Goal: Task Accomplishment & Management: Use online tool/utility

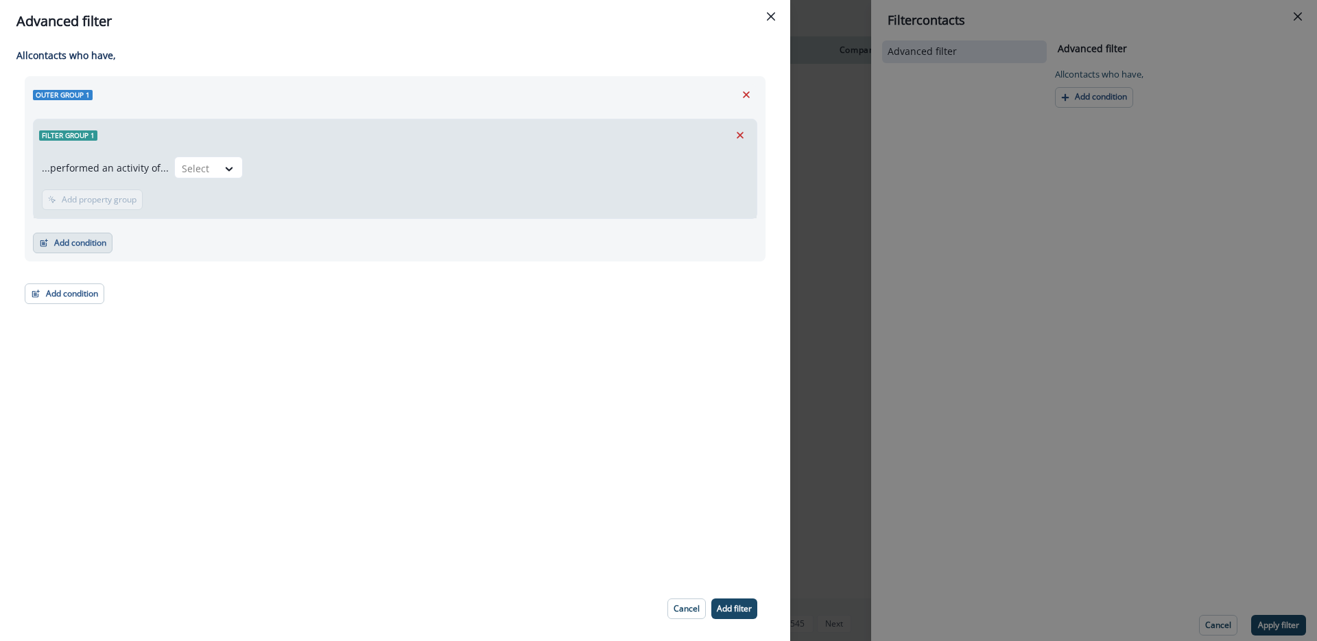
click at [53, 243] on button "Add condition" at bounding box center [73, 243] width 80 height 21
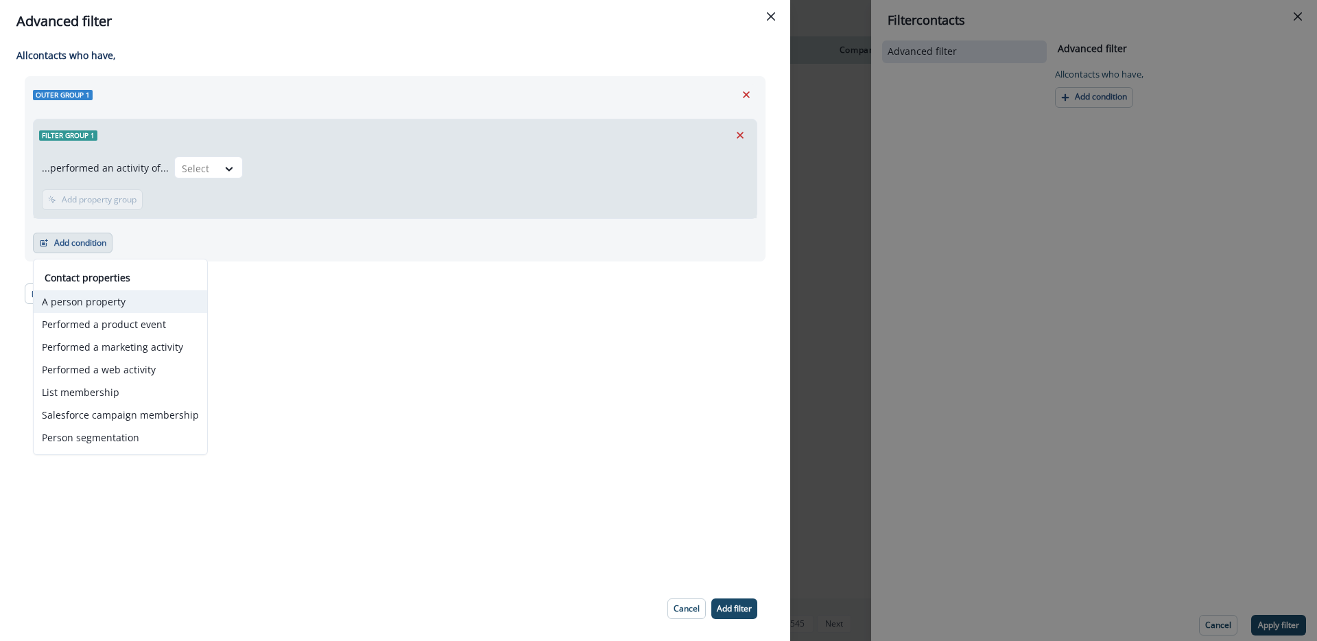
click at [131, 307] on button "A person property" at bounding box center [121, 301] width 174 height 23
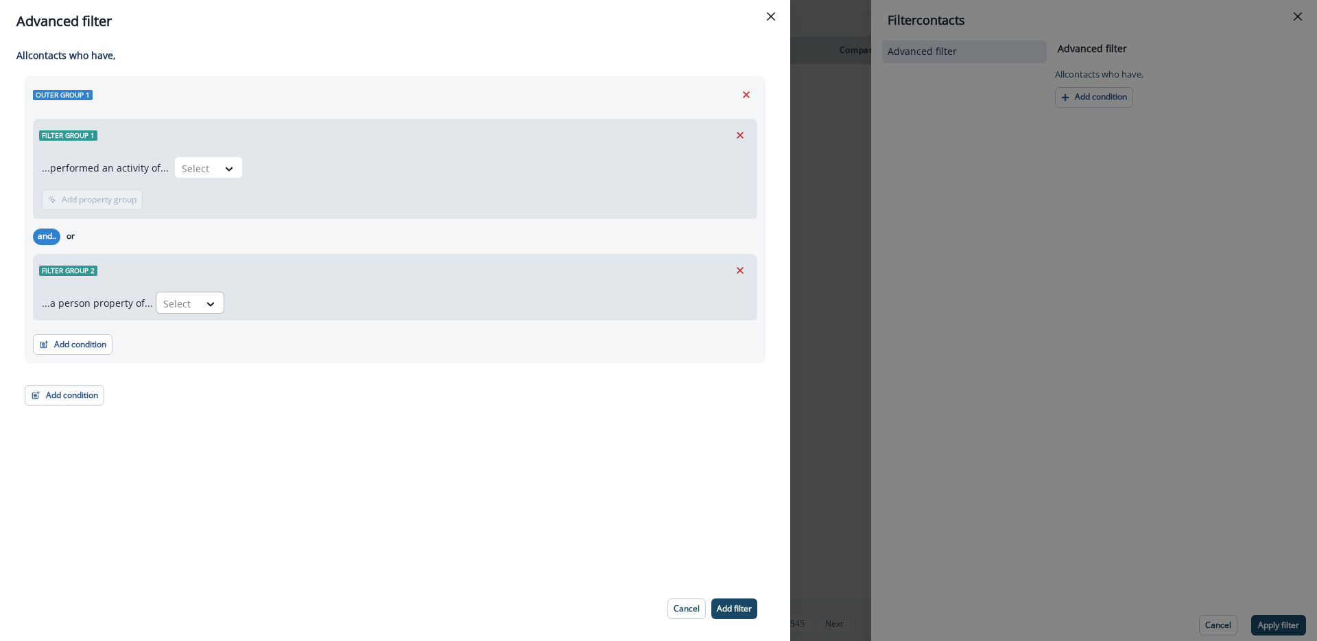
click at [180, 304] on div at bounding box center [177, 303] width 29 height 17
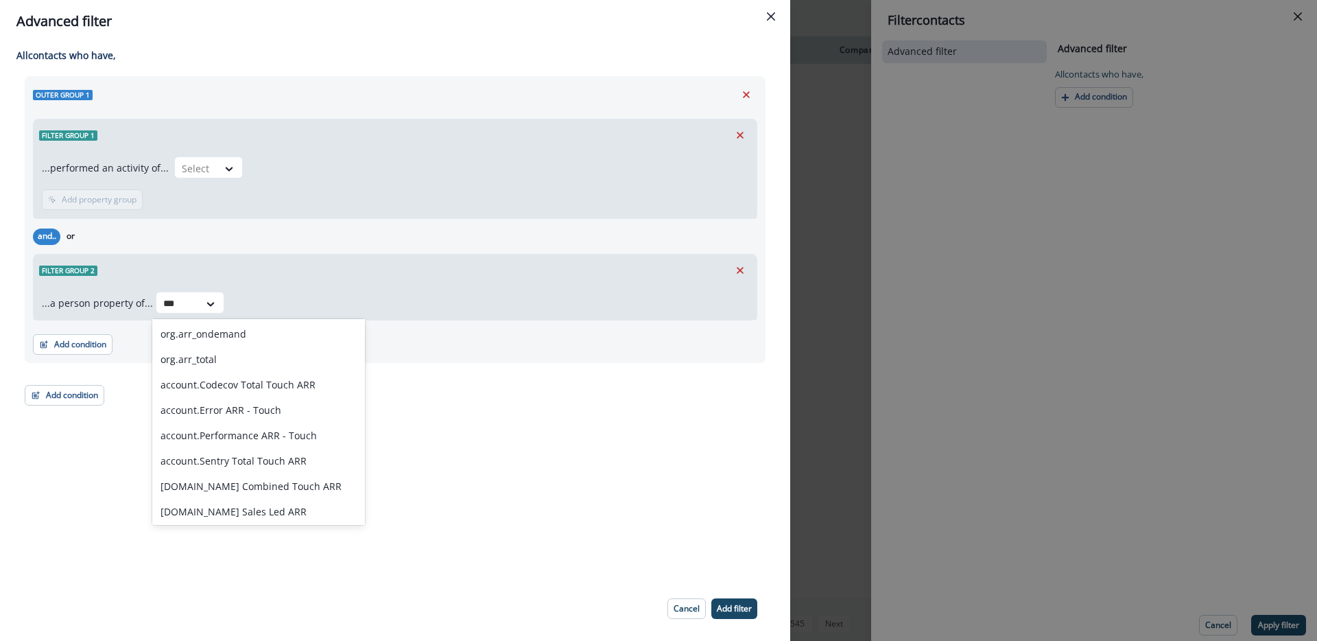
scroll to position [179, 0]
type input "***"
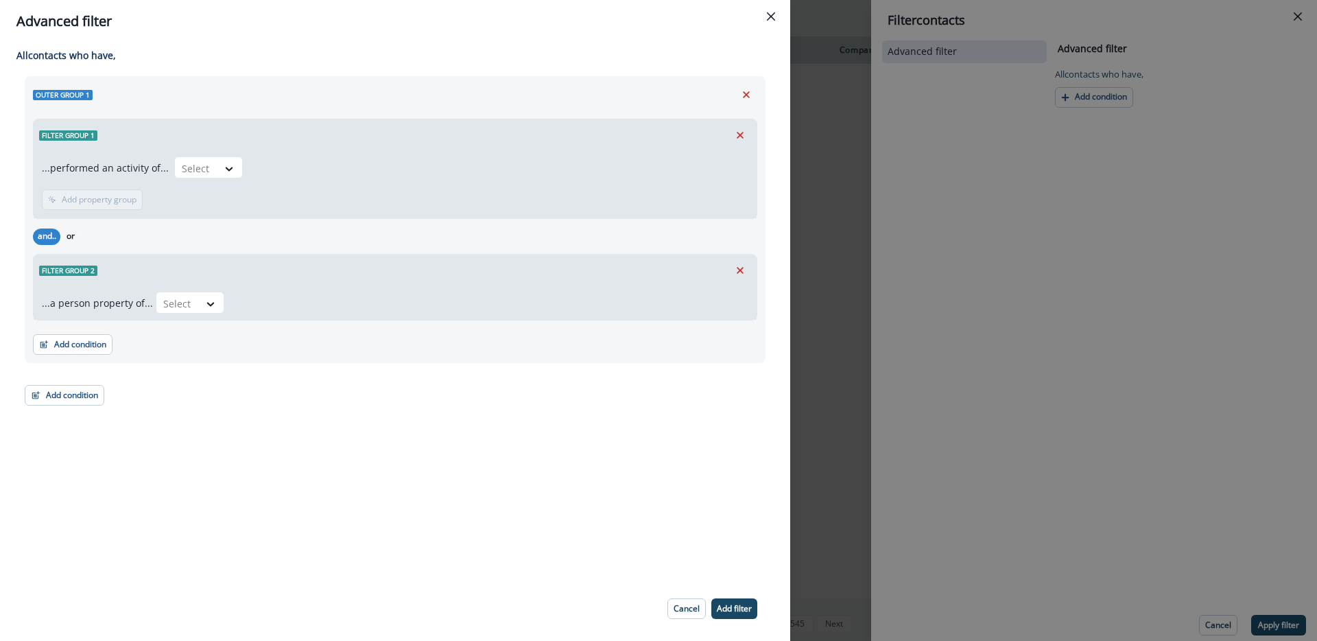
click at [408, 384] on div "Outer group 1 Filter group 1 ...performed an activity of... Select Add frequenc…" at bounding box center [395, 240] width 741 height 329
click at [689, 615] on button "Cancel" at bounding box center [687, 608] width 38 height 21
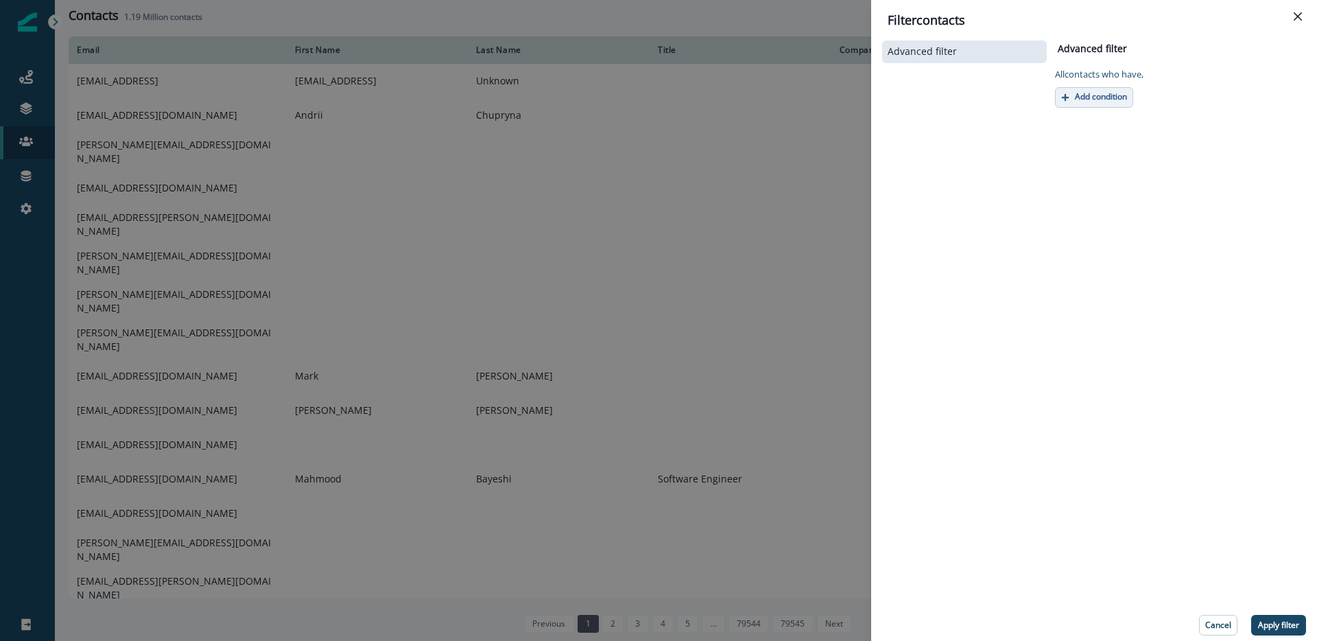
click at [1107, 94] on p "Add condition" at bounding box center [1101, 97] width 52 height 10
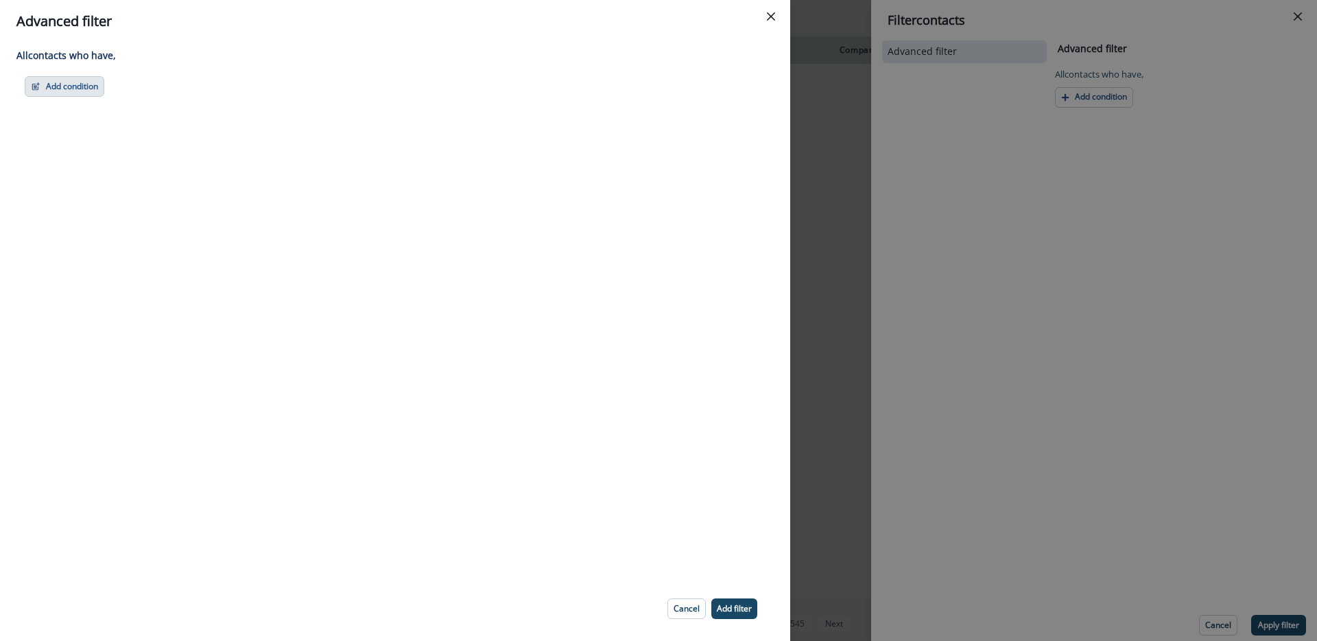
click at [58, 80] on button "Add condition" at bounding box center [65, 86] width 80 height 21
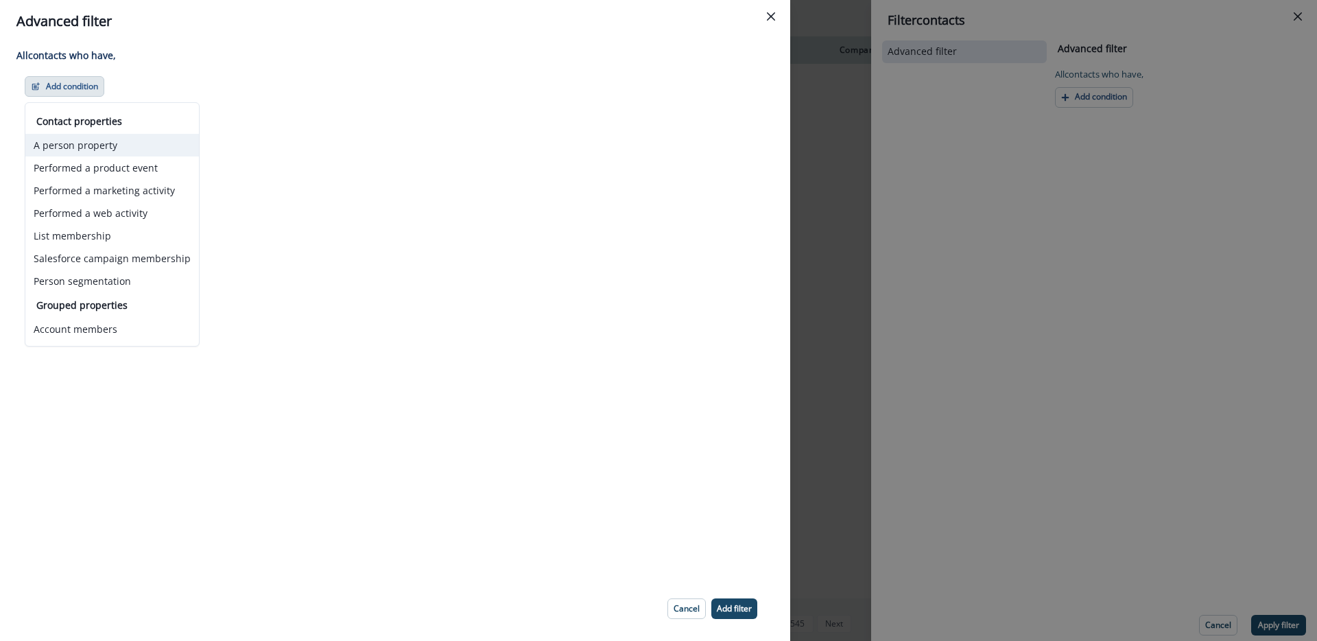
click at [139, 146] on button "A person property" at bounding box center [112, 145] width 174 height 23
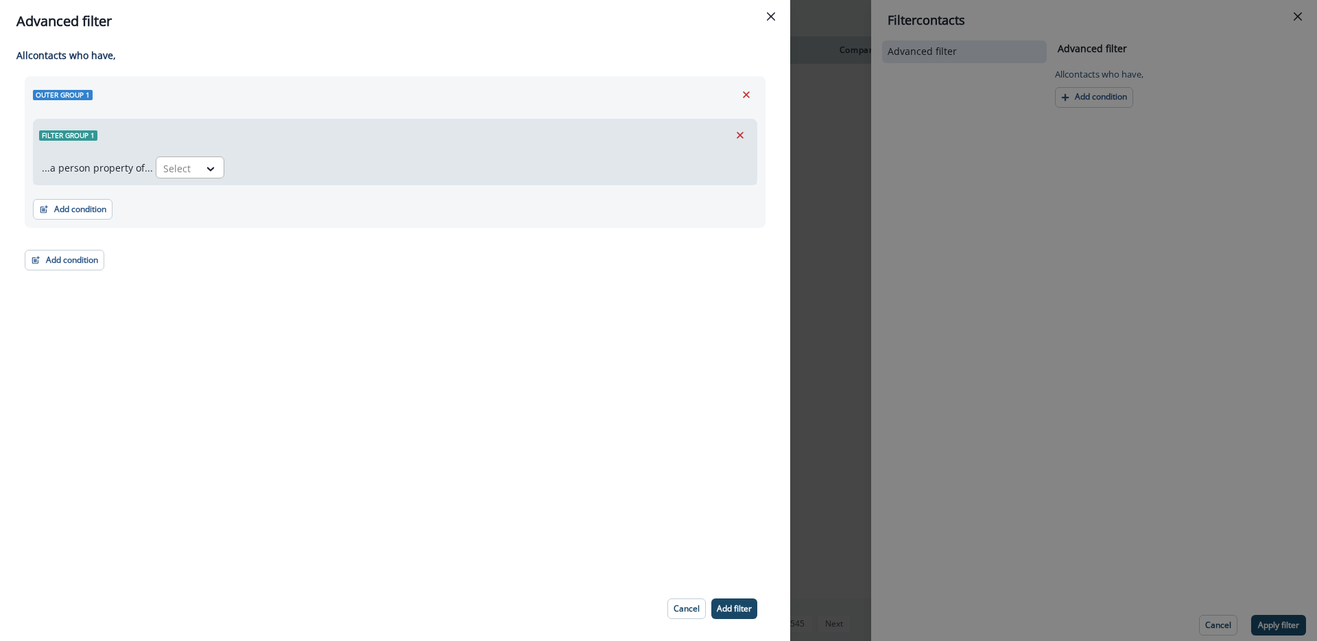
click at [188, 172] on div "Select" at bounding box center [177, 168] width 43 height 23
type input "*****"
click at [768, 14] on icon "Close" at bounding box center [771, 16] width 8 height 8
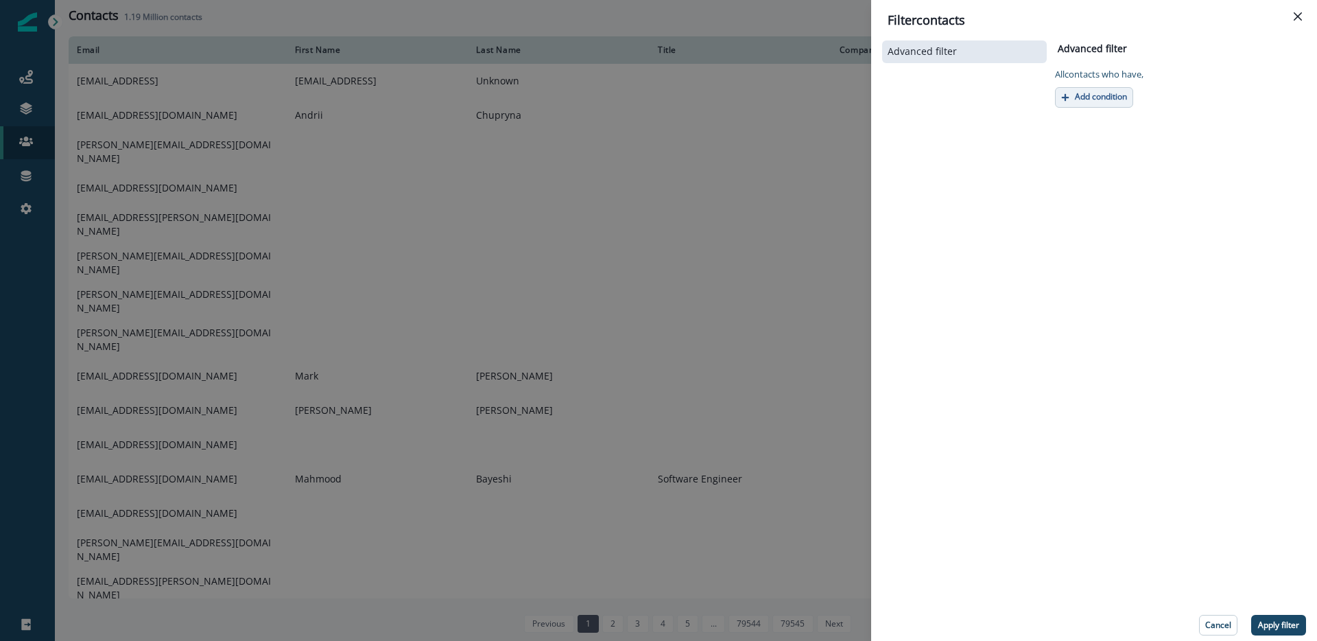
click at [1105, 101] on p "Add condition" at bounding box center [1101, 97] width 52 height 10
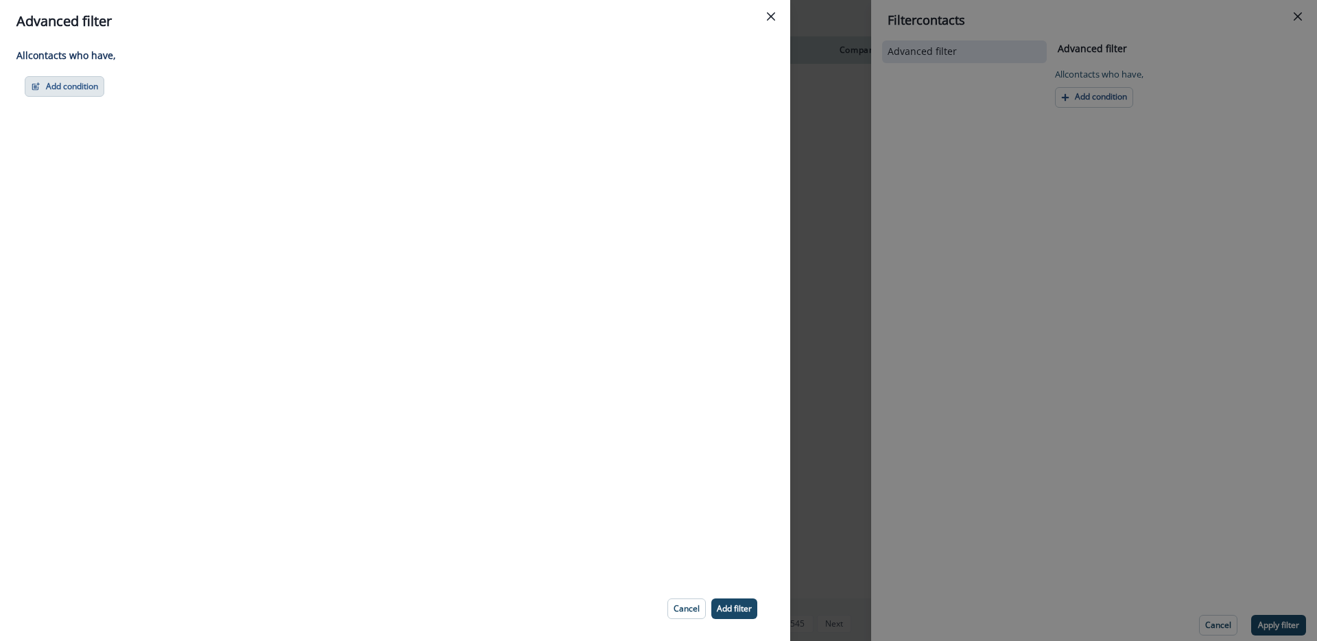
click at [65, 92] on button "Add condition" at bounding box center [65, 86] width 80 height 21
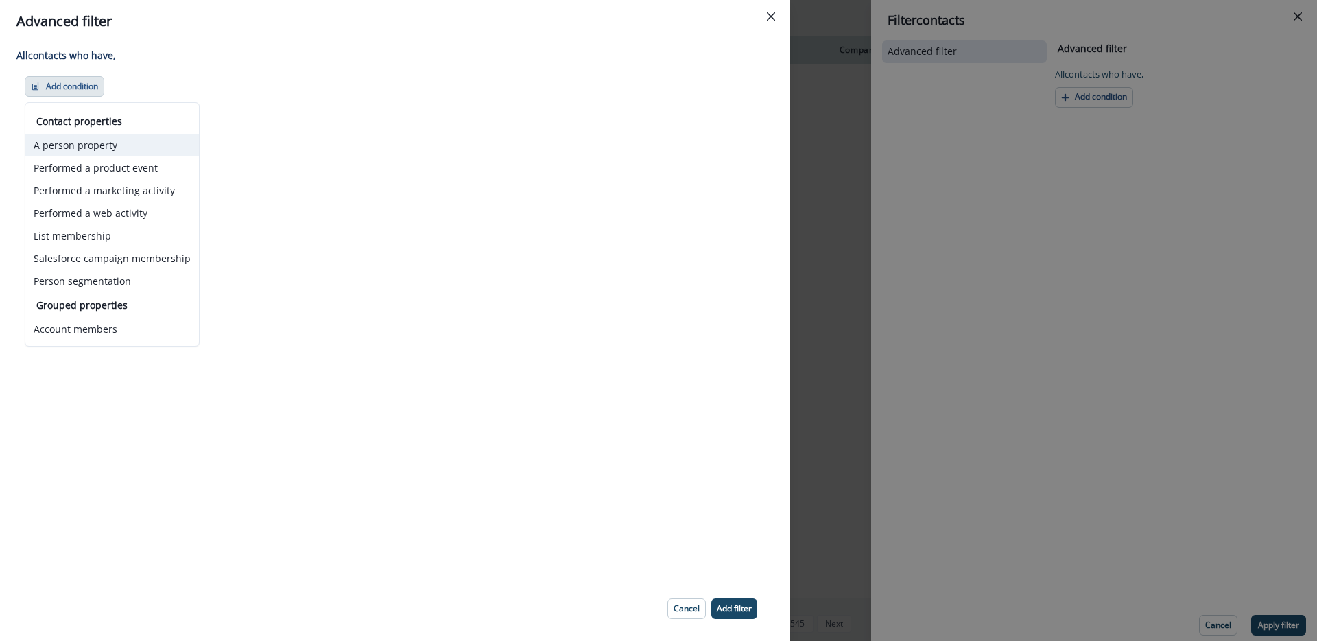
click at [93, 149] on button "A person property" at bounding box center [112, 145] width 174 height 23
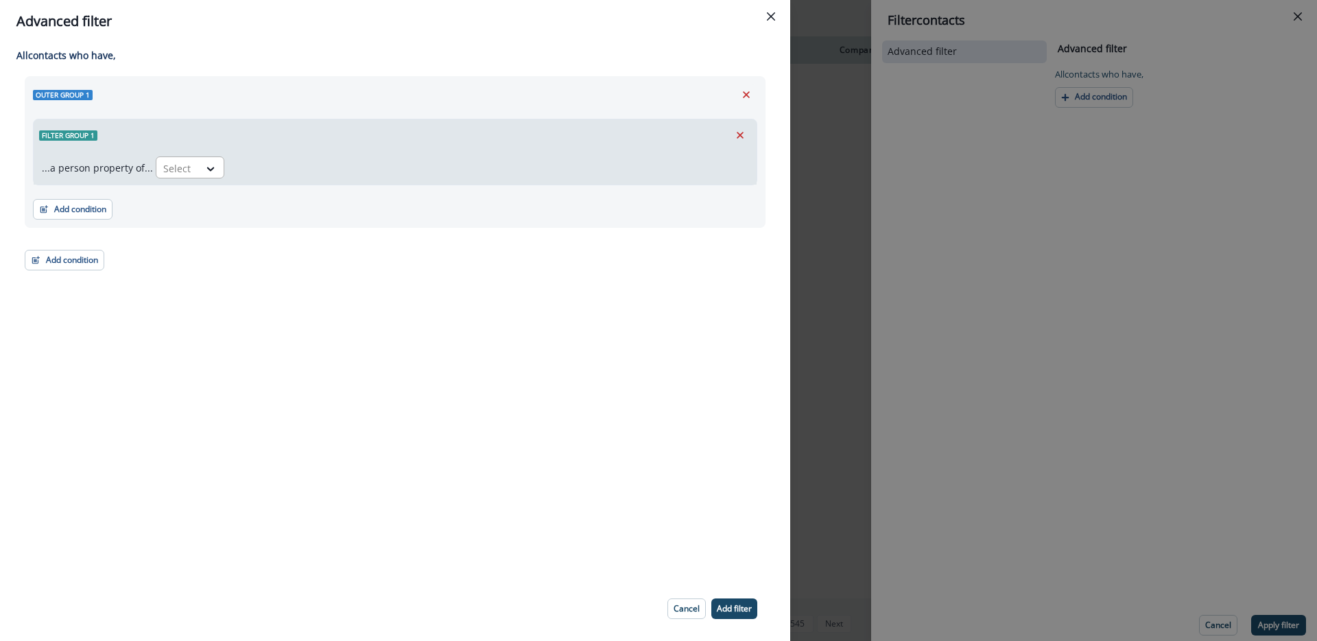
click at [178, 161] on div at bounding box center [177, 168] width 29 height 17
type input "*****"
click at [196, 220] on div "org.features" at bounding box center [269, 224] width 235 height 25
click at [293, 171] on div "Select" at bounding box center [279, 168] width 43 height 23
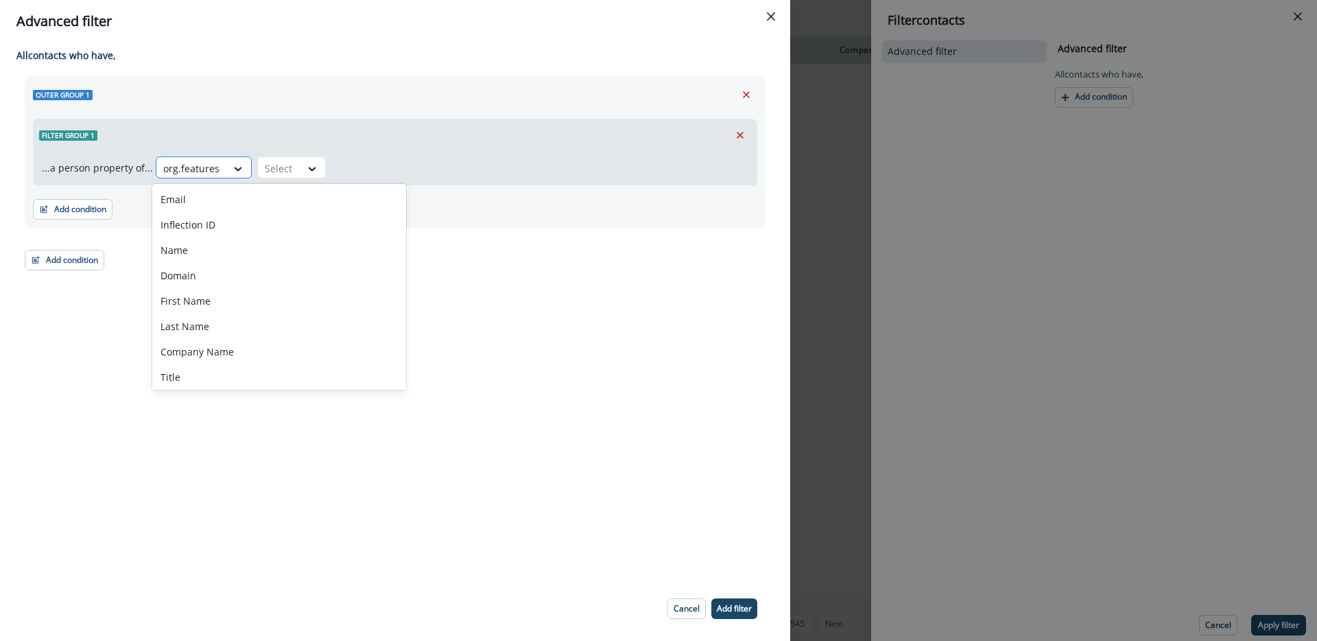
click at [210, 160] on div at bounding box center [191, 168] width 56 height 17
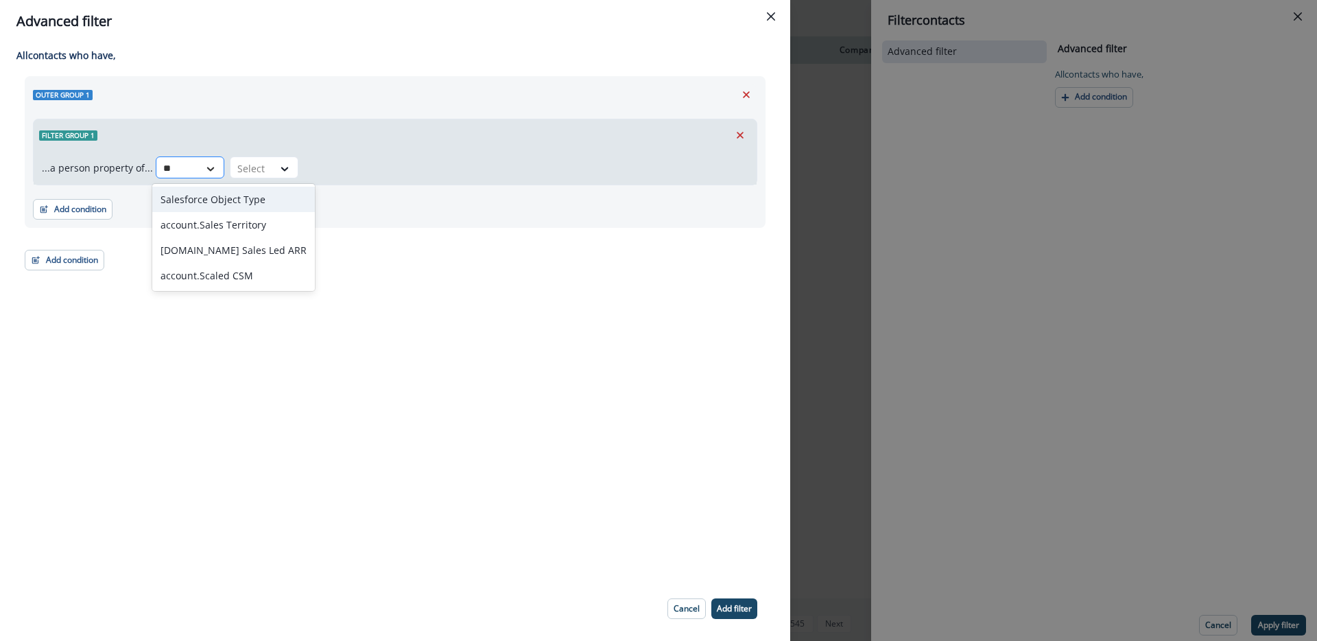
type input "*"
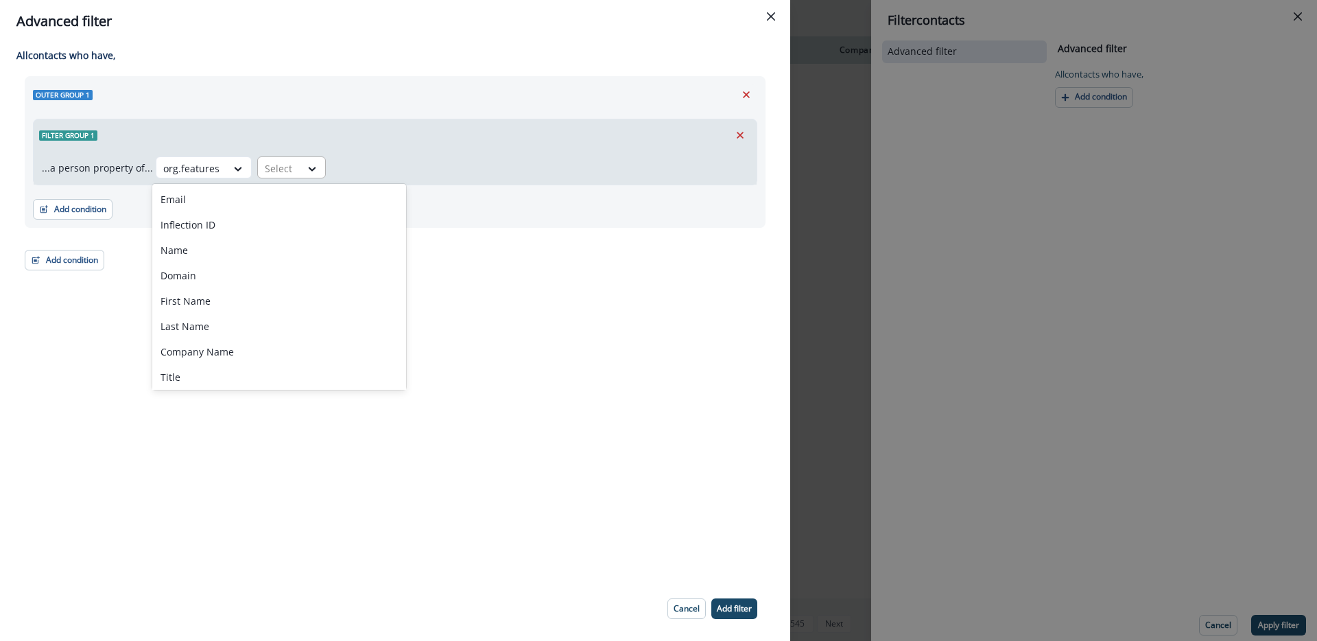
click at [314, 159] on div at bounding box center [312, 168] width 25 height 23
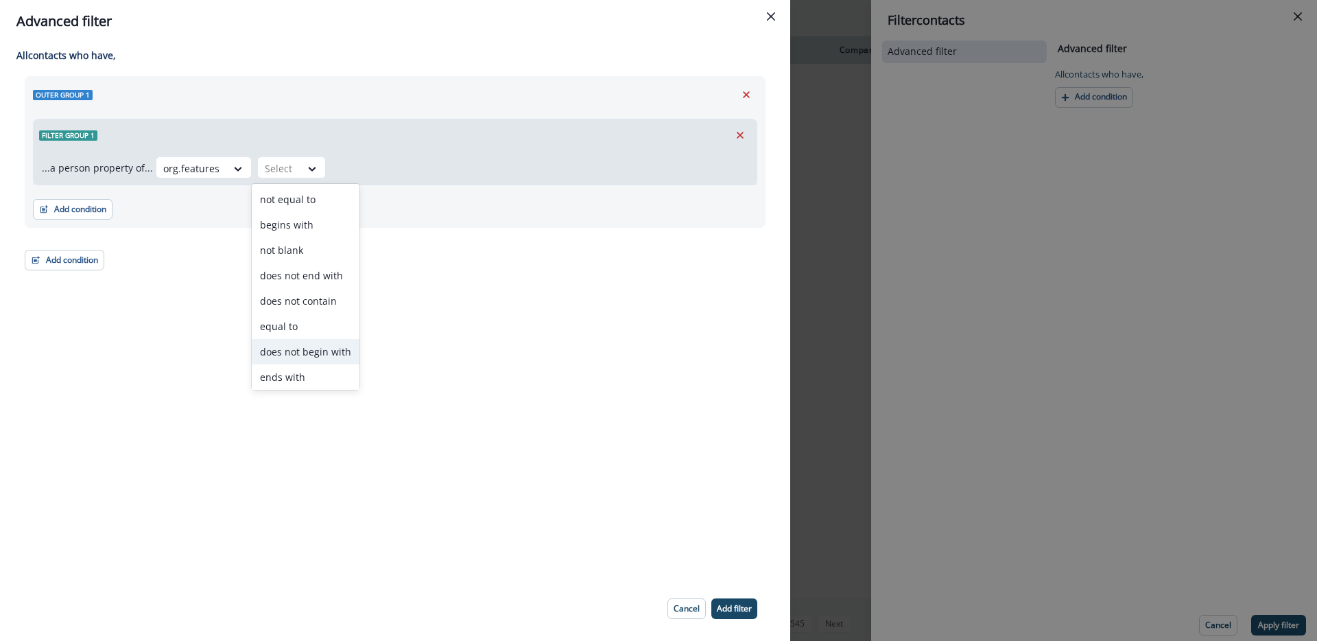
scroll to position [54, 0]
click at [309, 356] on div "contains" at bounding box center [306, 348] width 108 height 25
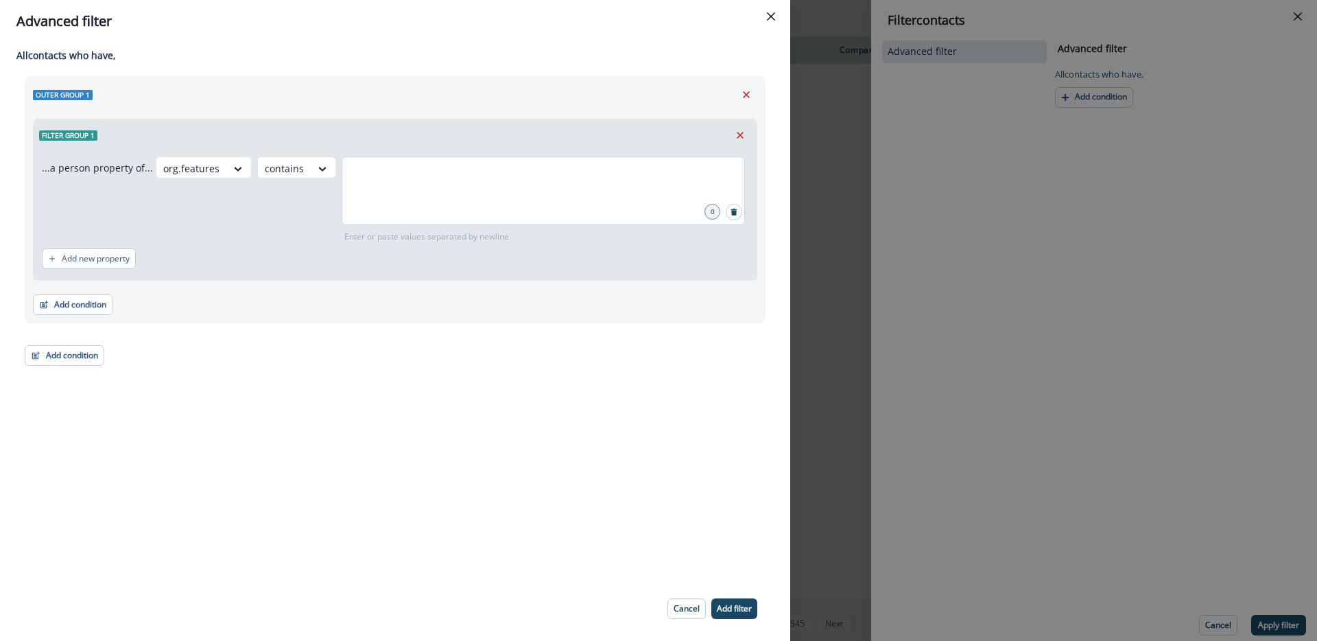
click at [398, 193] on div at bounding box center [543, 190] width 403 height 69
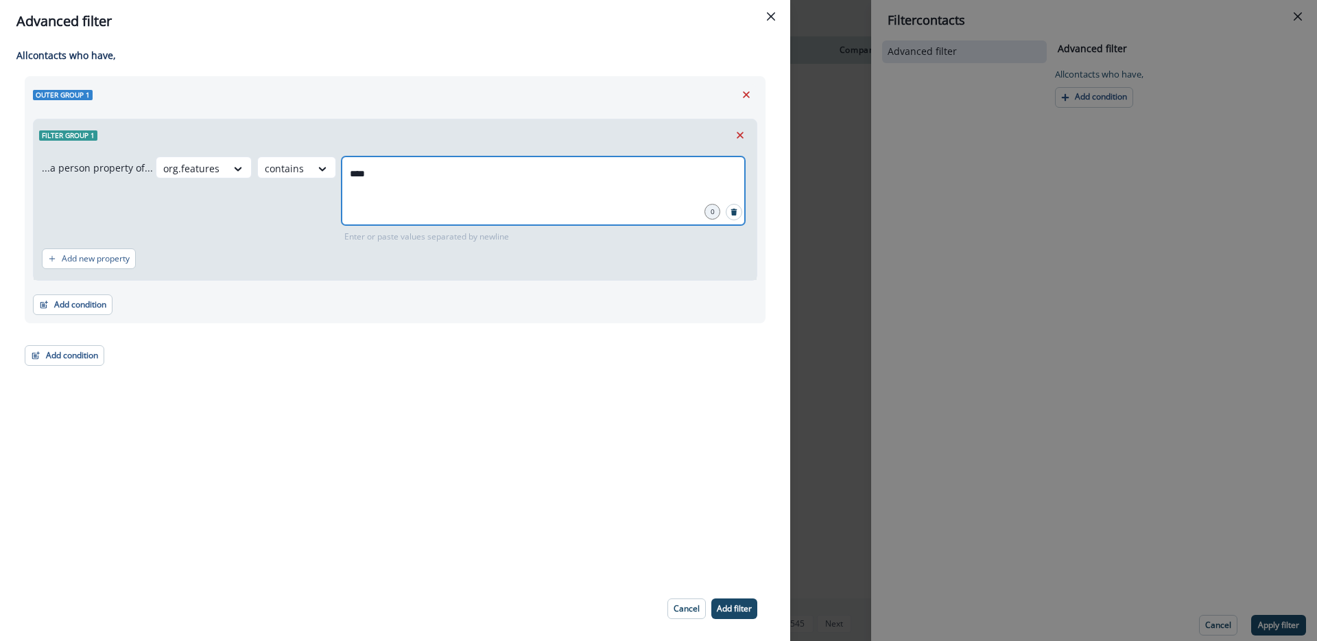
type input "*****"
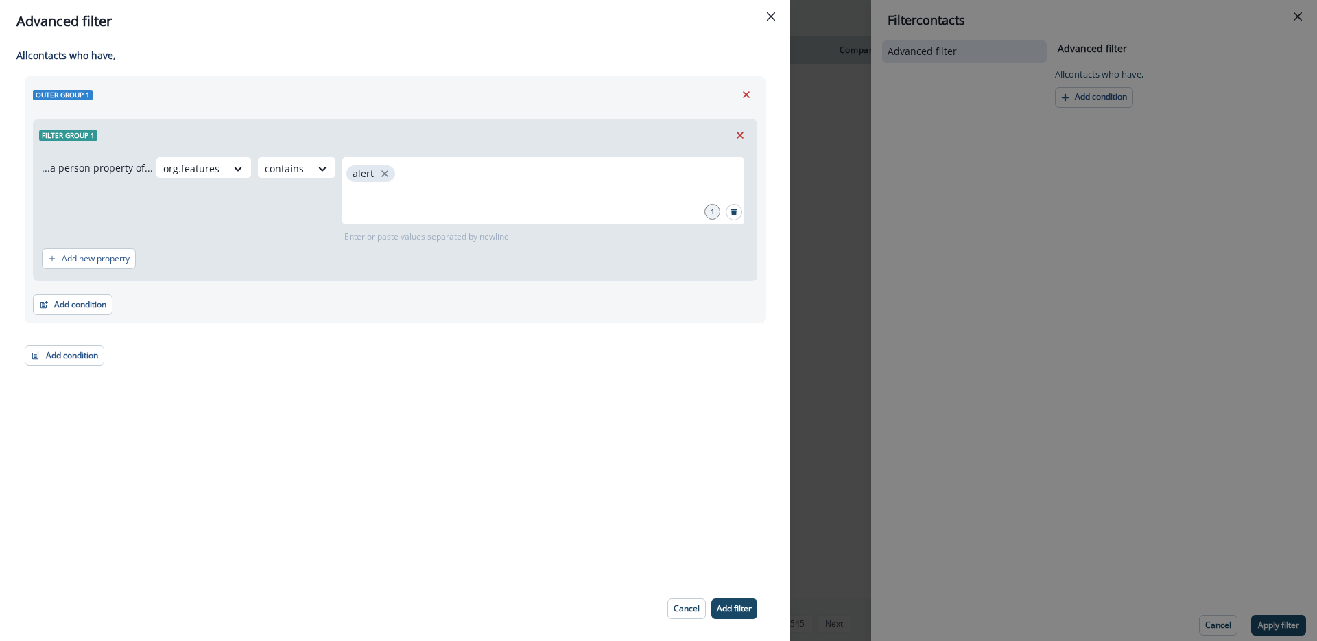
click at [560, 425] on div "All contact s who have, Outer group 1 Filter group 1 ...a person property of...…" at bounding box center [395, 310] width 790 height 534
click at [729, 606] on p "Add filter" at bounding box center [734, 609] width 35 height 10
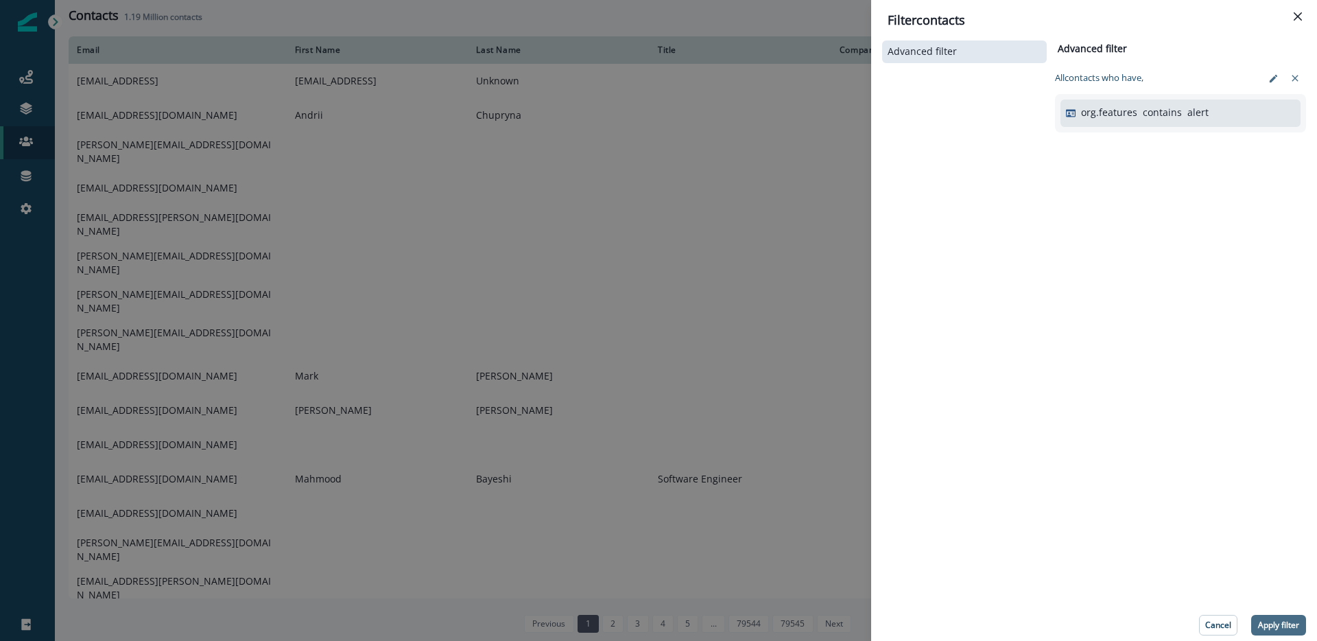
click at [1276, 624] on p "Apply filter" at bounding box center [1278, 625] width 41 height 10
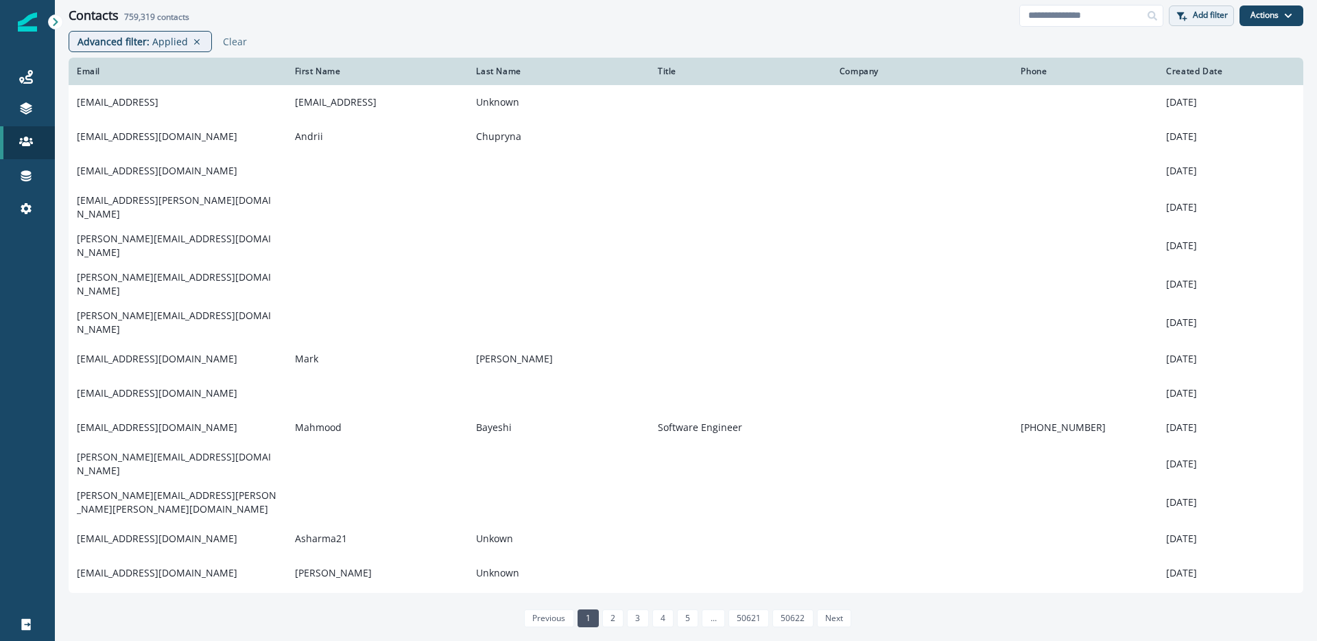
click at [1218, 14] on p "Add filter" at bounding box center [1210, 15] width 35 height 10
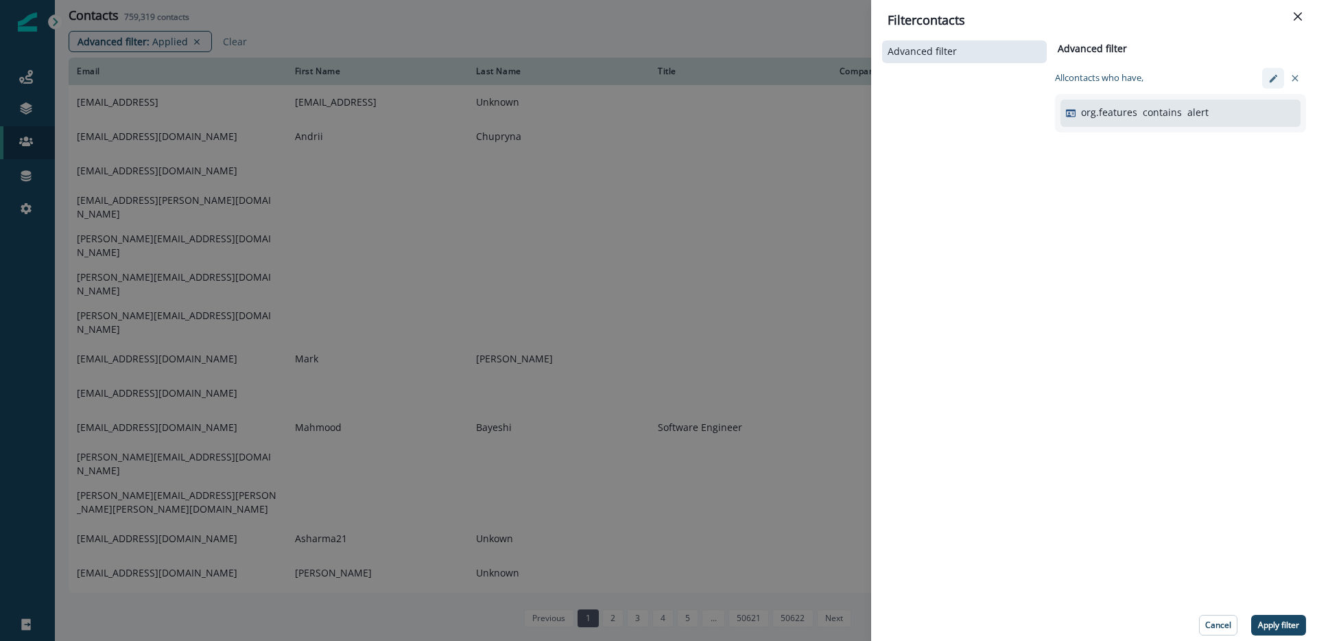
click at [1275, 79] on icon "edit-filter" at bounding box center [1273, 78] width 10 height 10
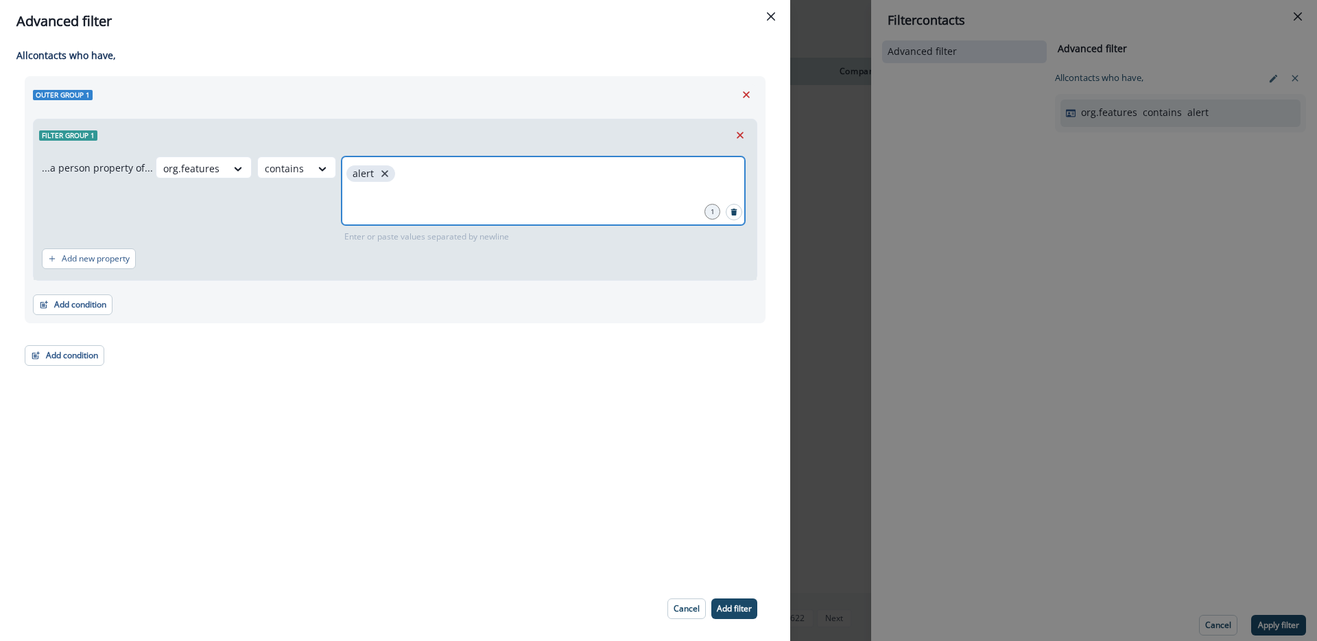
click at [379, 177] on icon "close" at bounding box center [385, 173] width 12 height 12
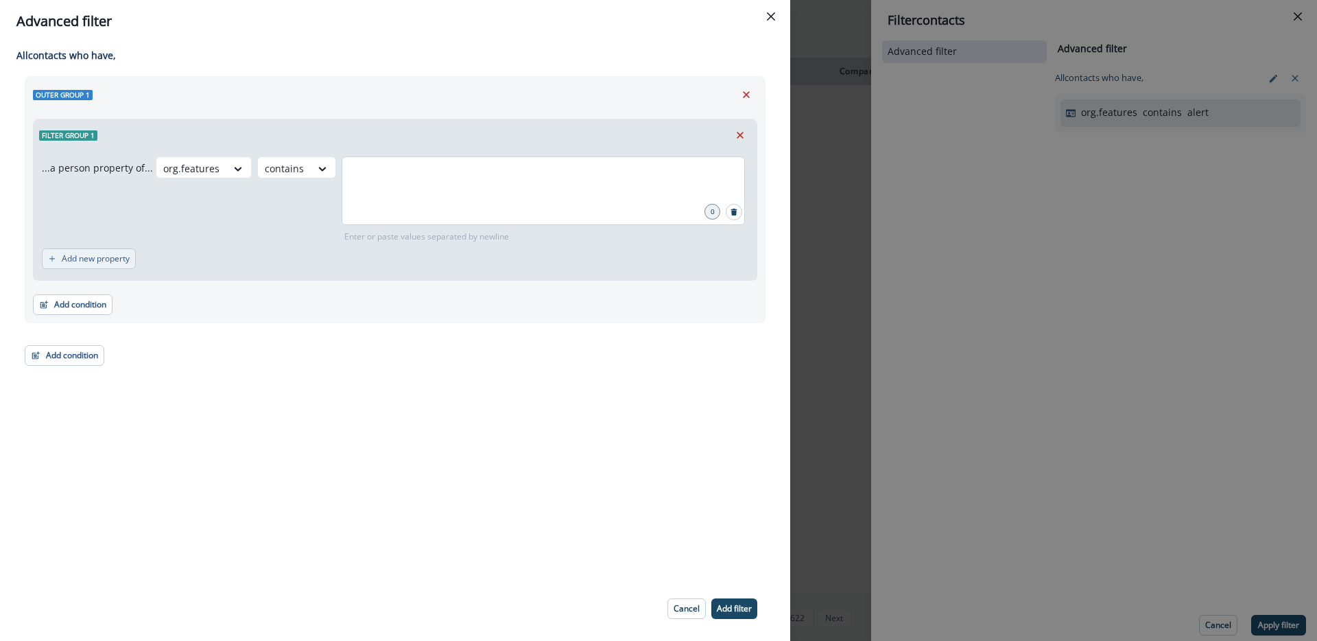
click at [88, 256] on p "Add new property" at bounding box center [96, 259] width 68 height 10
click at [136, 273] on div "Select" at bounding box center [114, 266] width 43 height 23
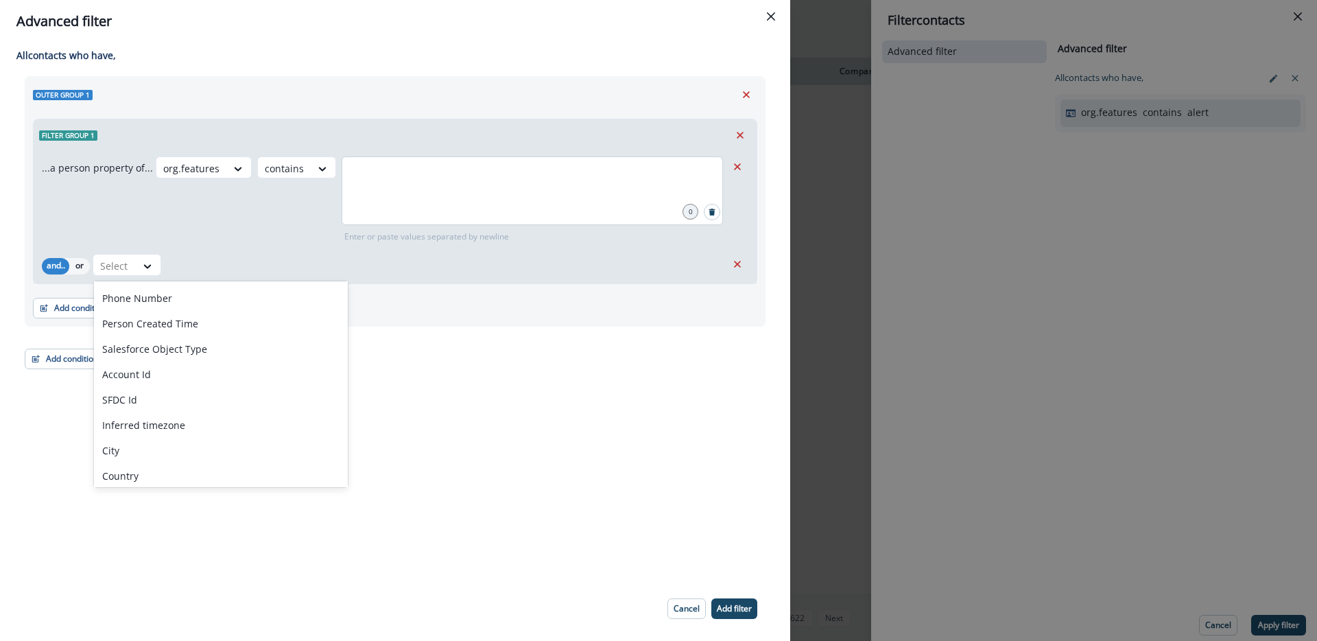
scroll to position [276, 0]
click at [145, 220] on div "...a person property of... org.features contains 0 Enter or paste values separa…" at bounding box center [384, 199] width 685 height 86
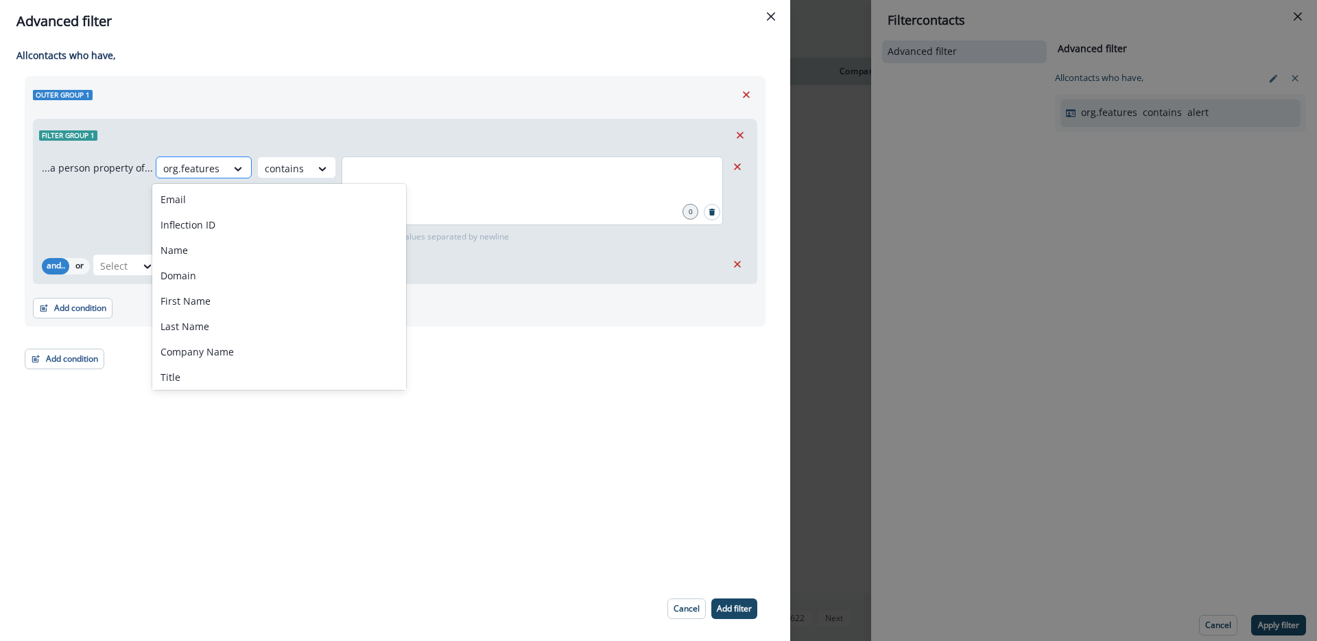
click at [211, 161] on div at bounding box center [191, 168] width 56 height 17
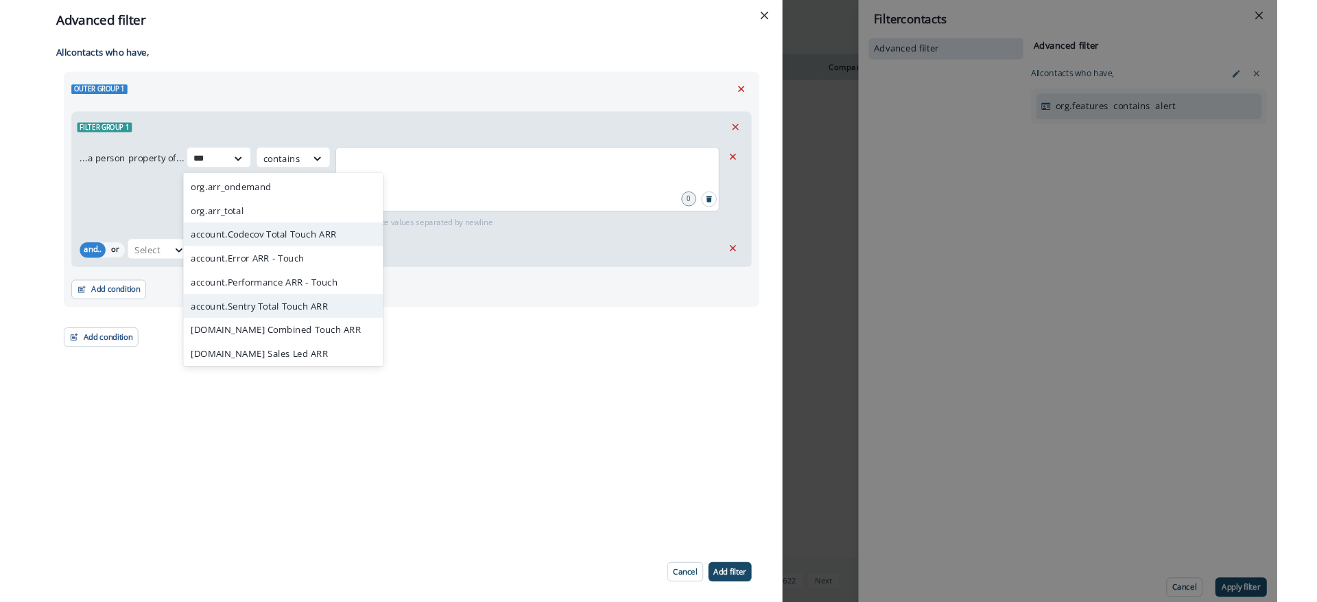
scroll to position [180, 0]
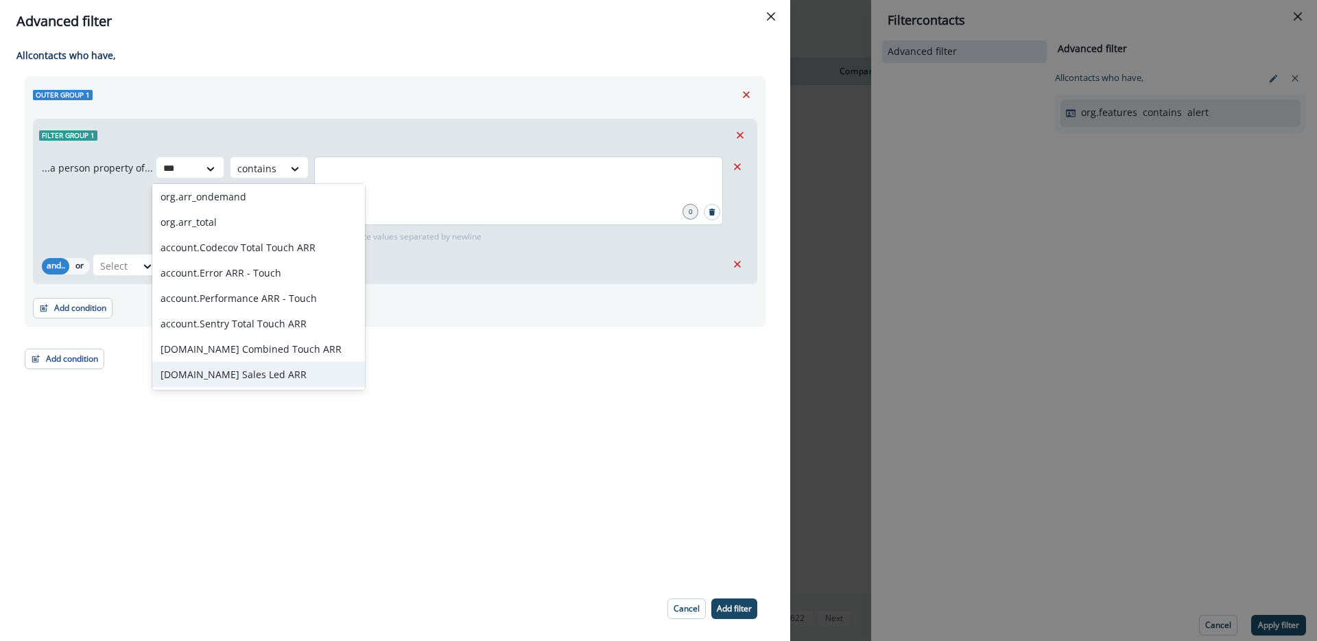
type input "***"
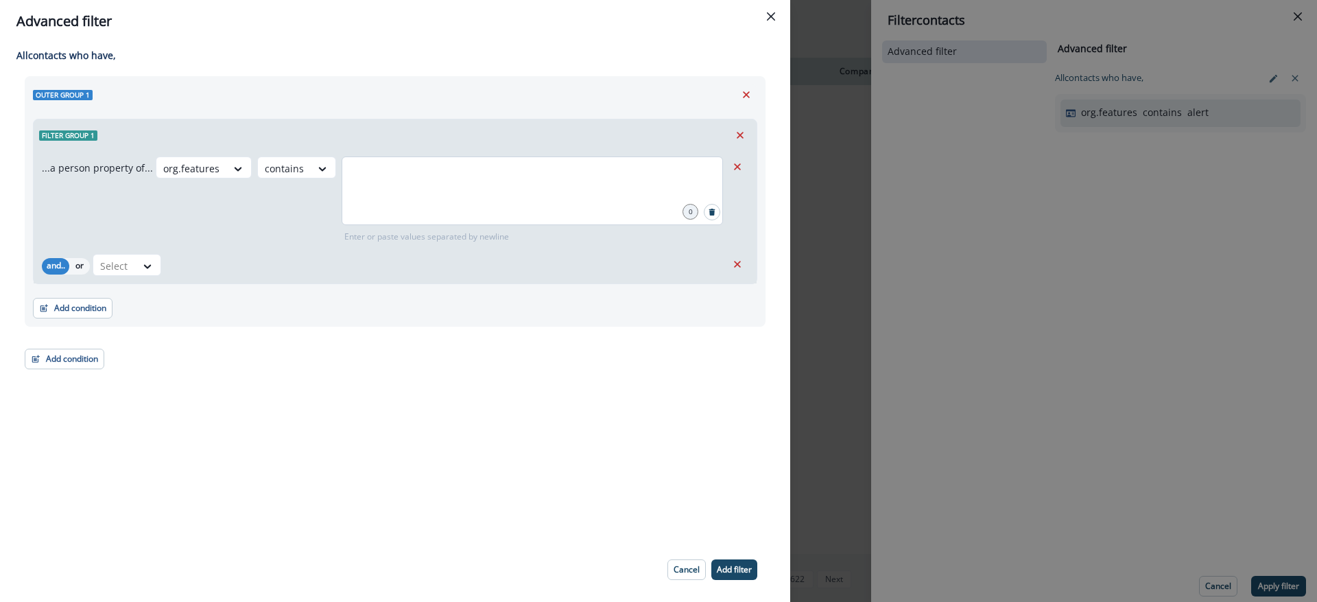
click at [184, 145] on div "Filter group 1" at bounding box center [395, 135] width 723 height 32
click at [182, 182] on div "org.features contains 0 Enter or paste values separated by newline" at bounding box center [441, 199] width 571 height 86
click at [187, 169] on div at bounding box center [191, 168] width 56 height 17
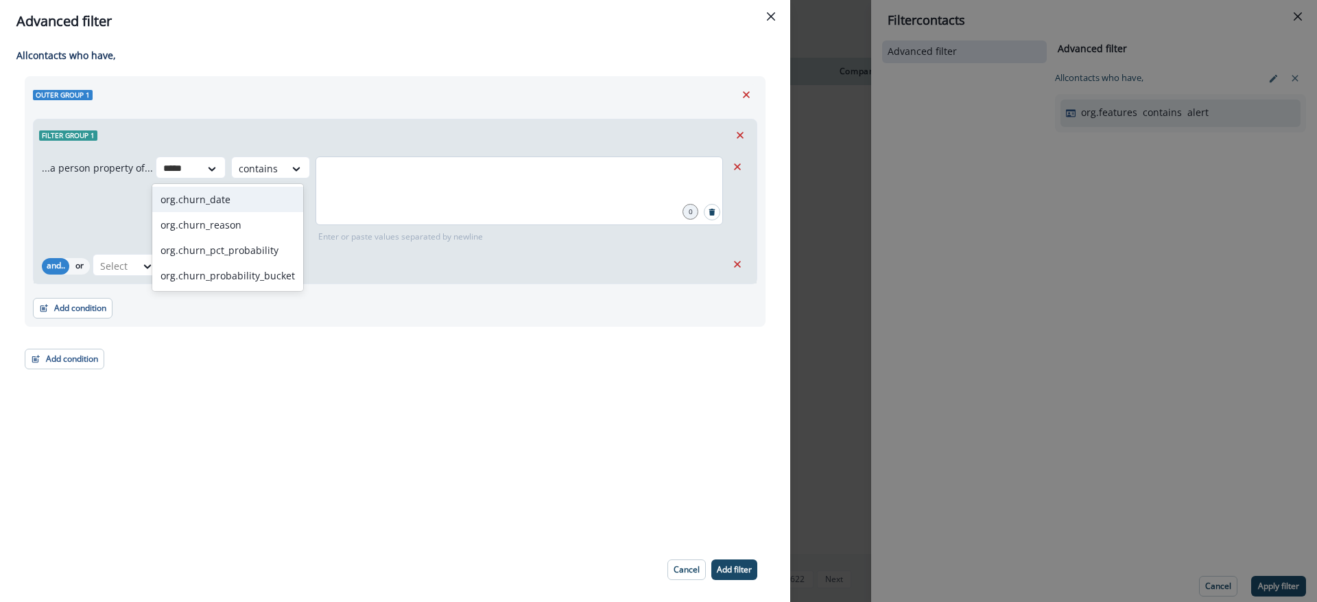
type input "*****"
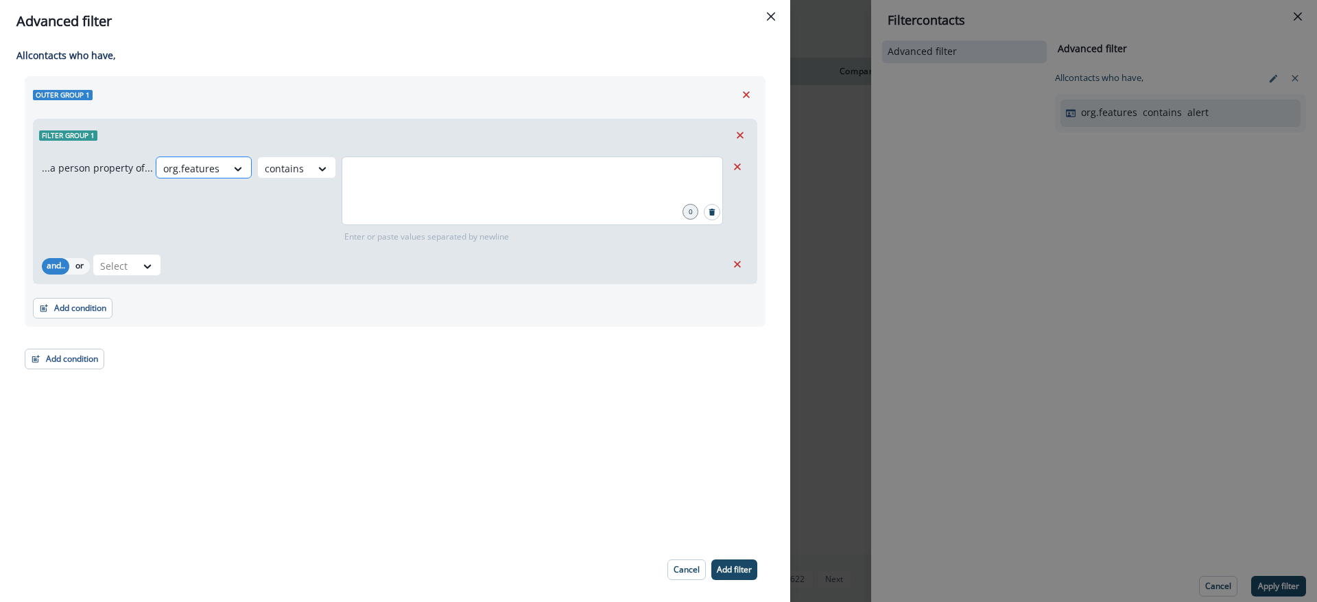
click at [232, 156] on div "org.features" at bounding box center [204, 167] width 96 height 22
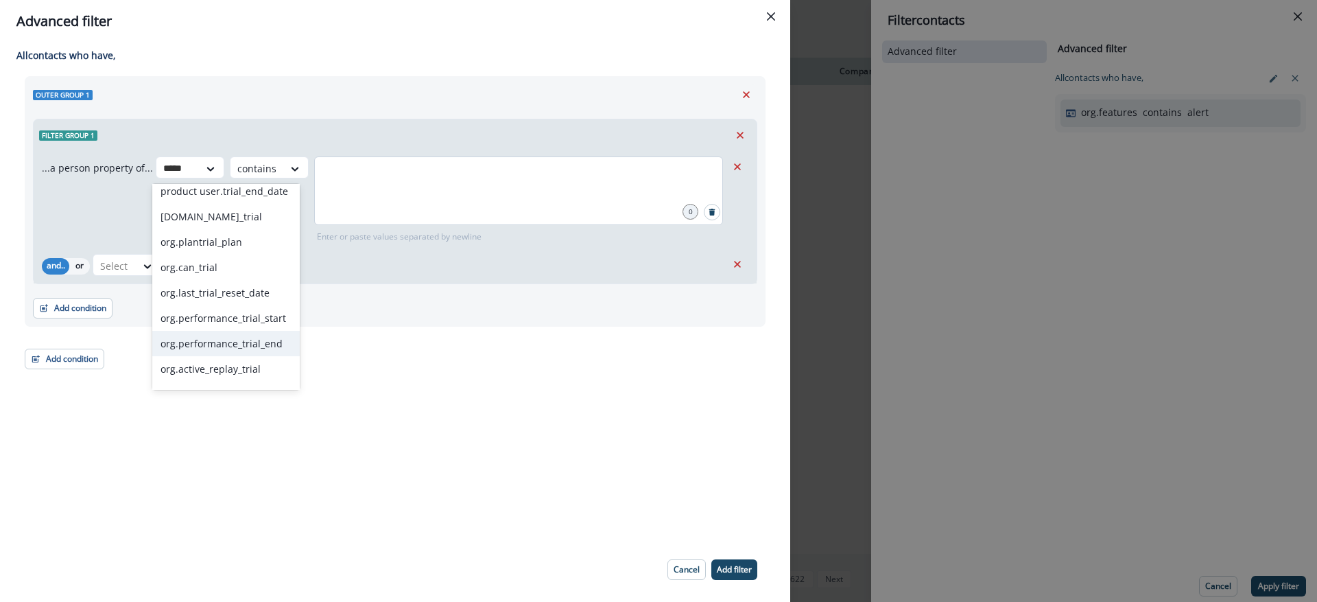
scroll to position [33, 0]
type input "*****"
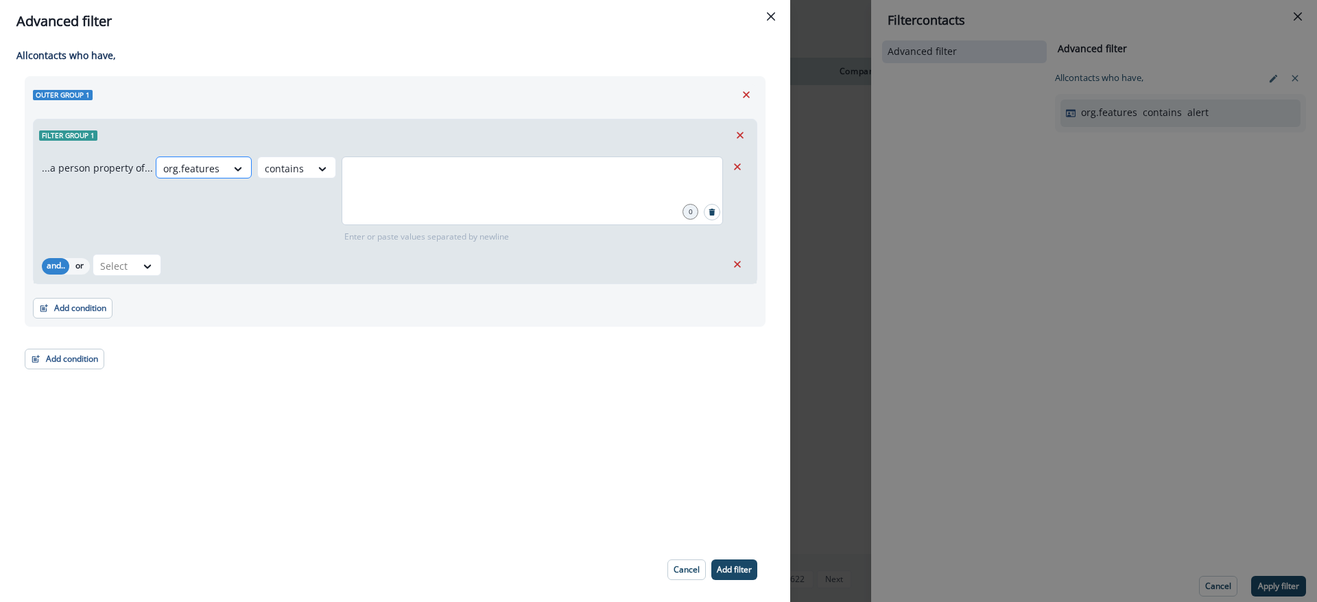
click at [216, 176] on div "org.features" at bounding box center [191, 168] width 70 height 23
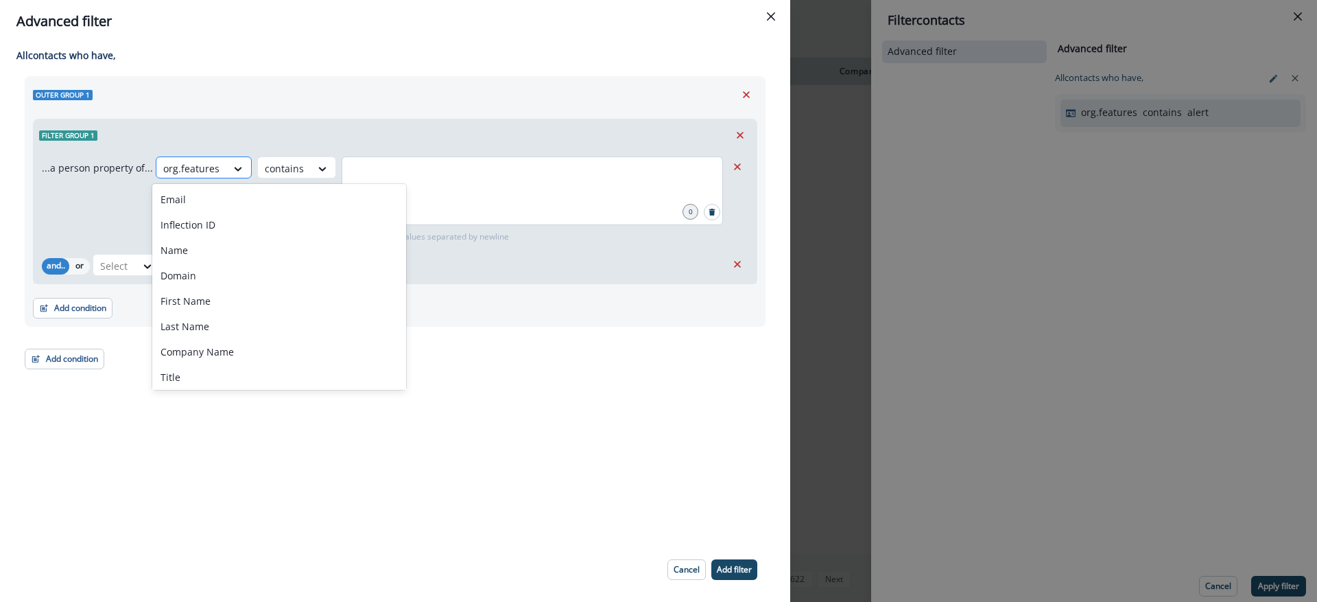
type input "*"
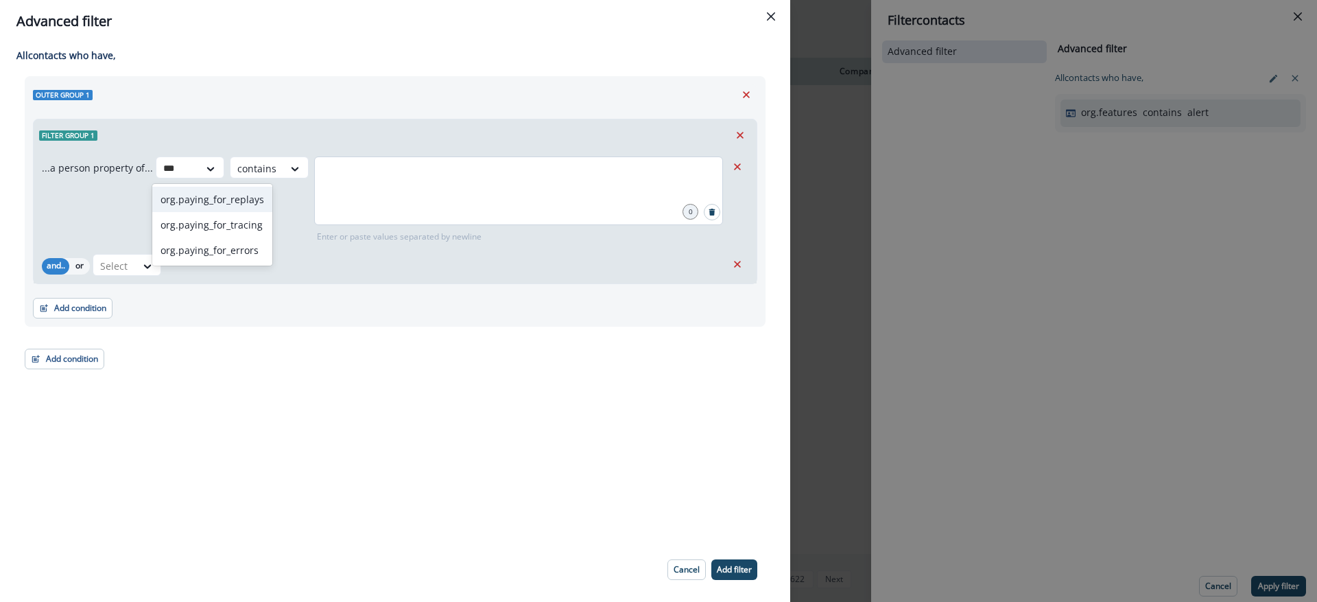
type input "***"
